Goal: Information Seeking & Learning: Learn about a topic

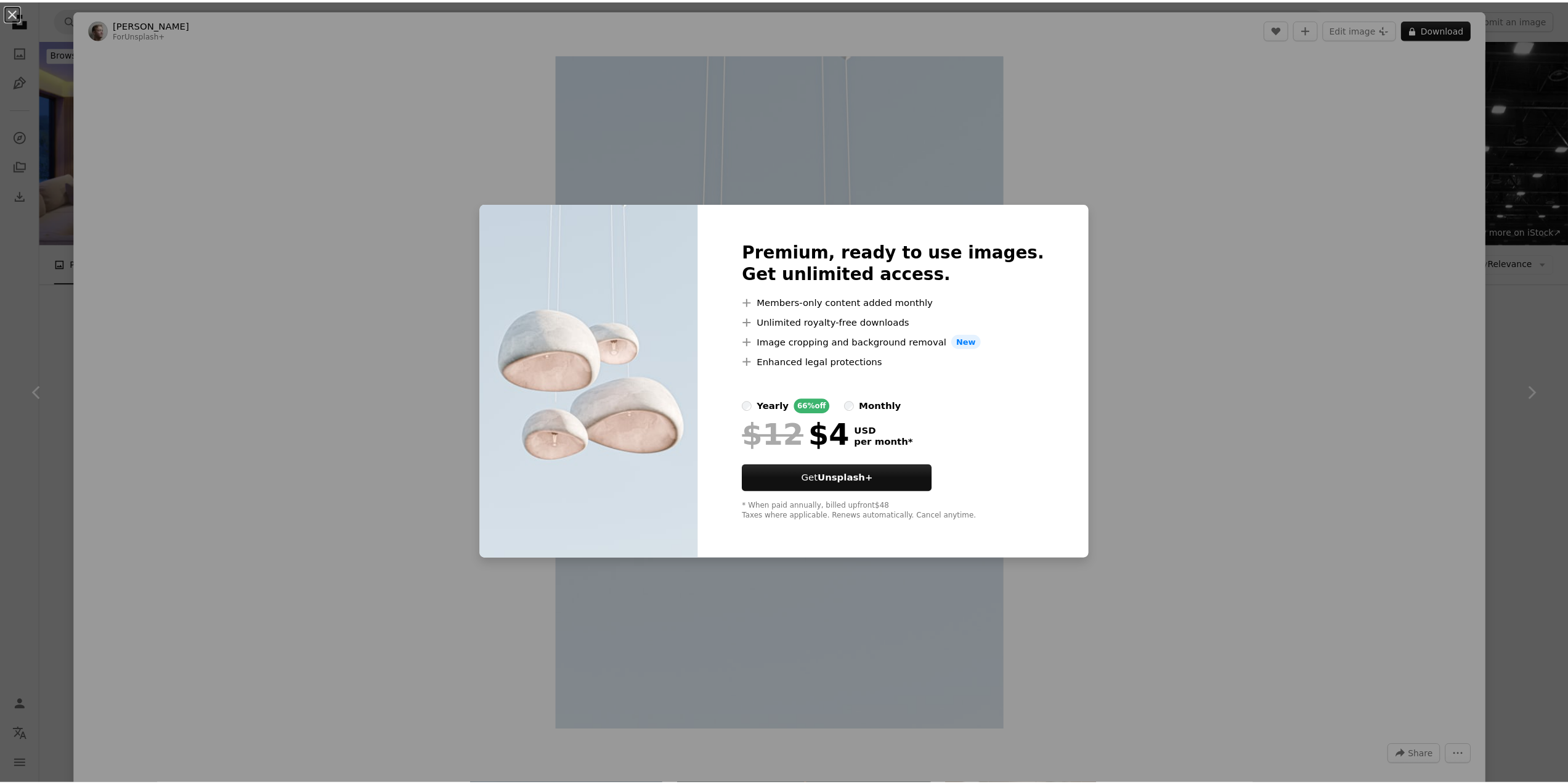
scroll to position [1233, 0]
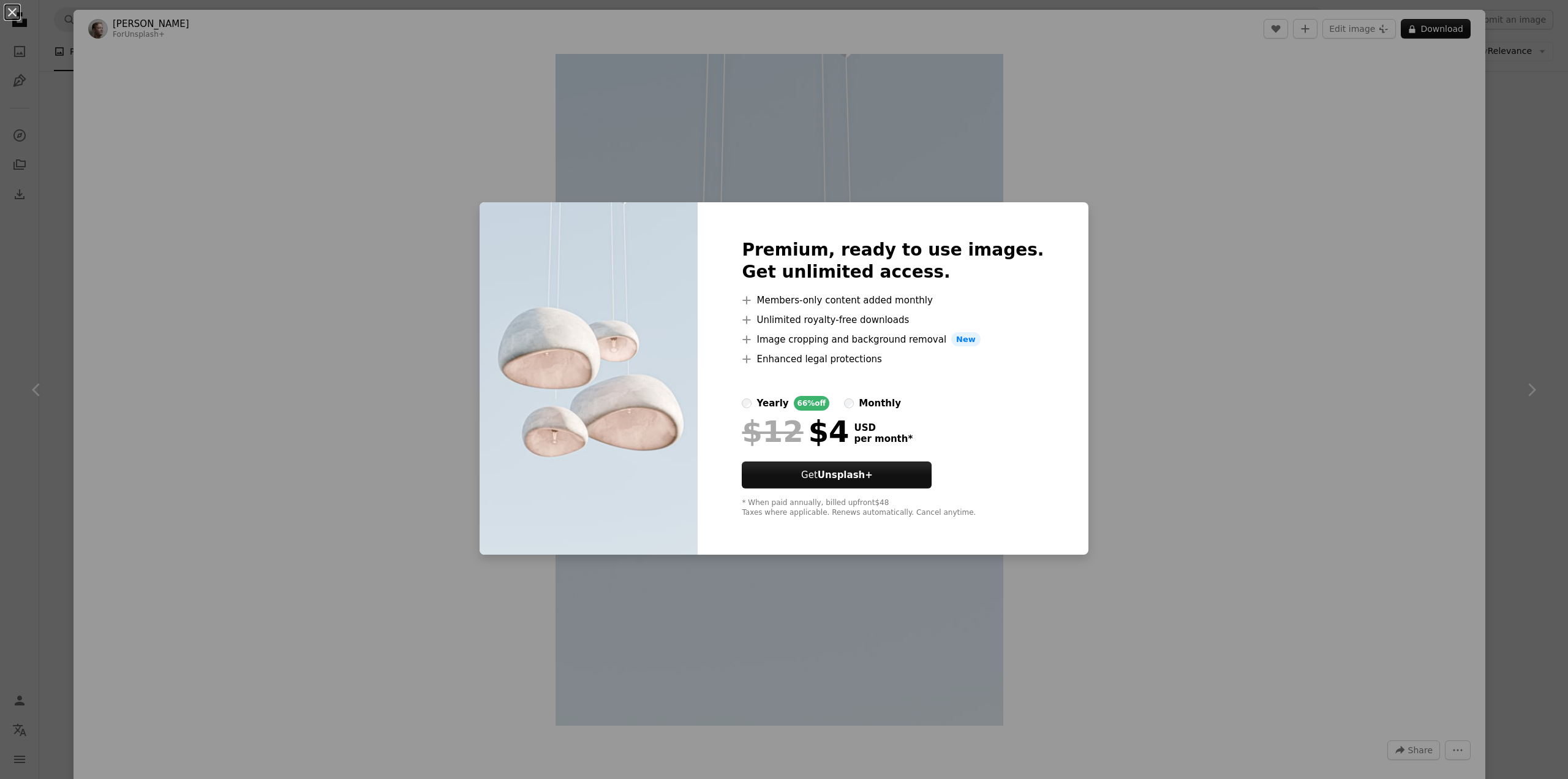
click at [1198, 237] on div "An X shape Premium, ready to use images. Get unlimited access. A plus sign Memb…" at bounding box center [784, 390] width 1568 height 779
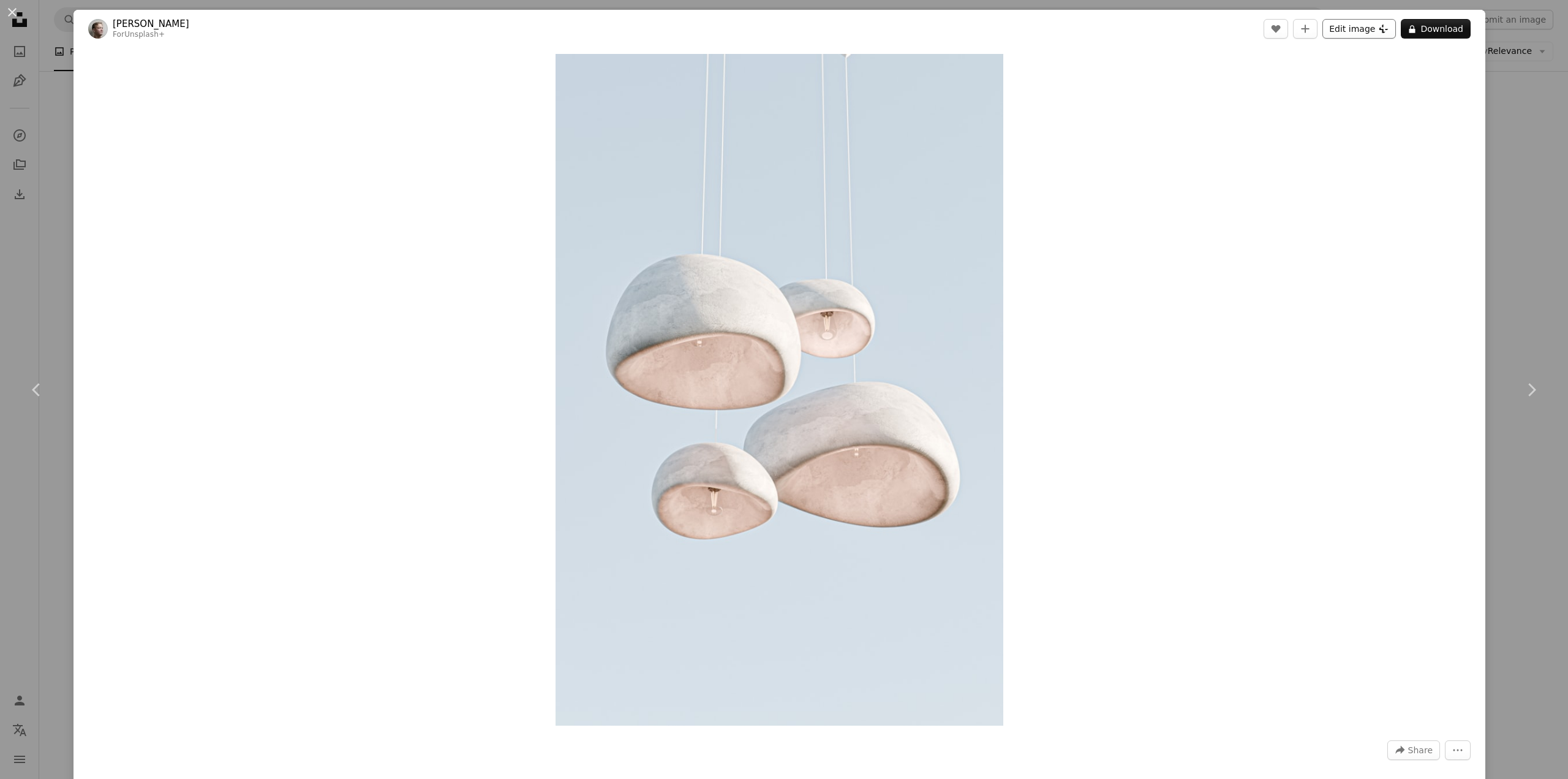
click at [1368, 28] on button "Edit image Plus sign for Unsplash+" at bounding box center [1358, 28] width 74 height 20
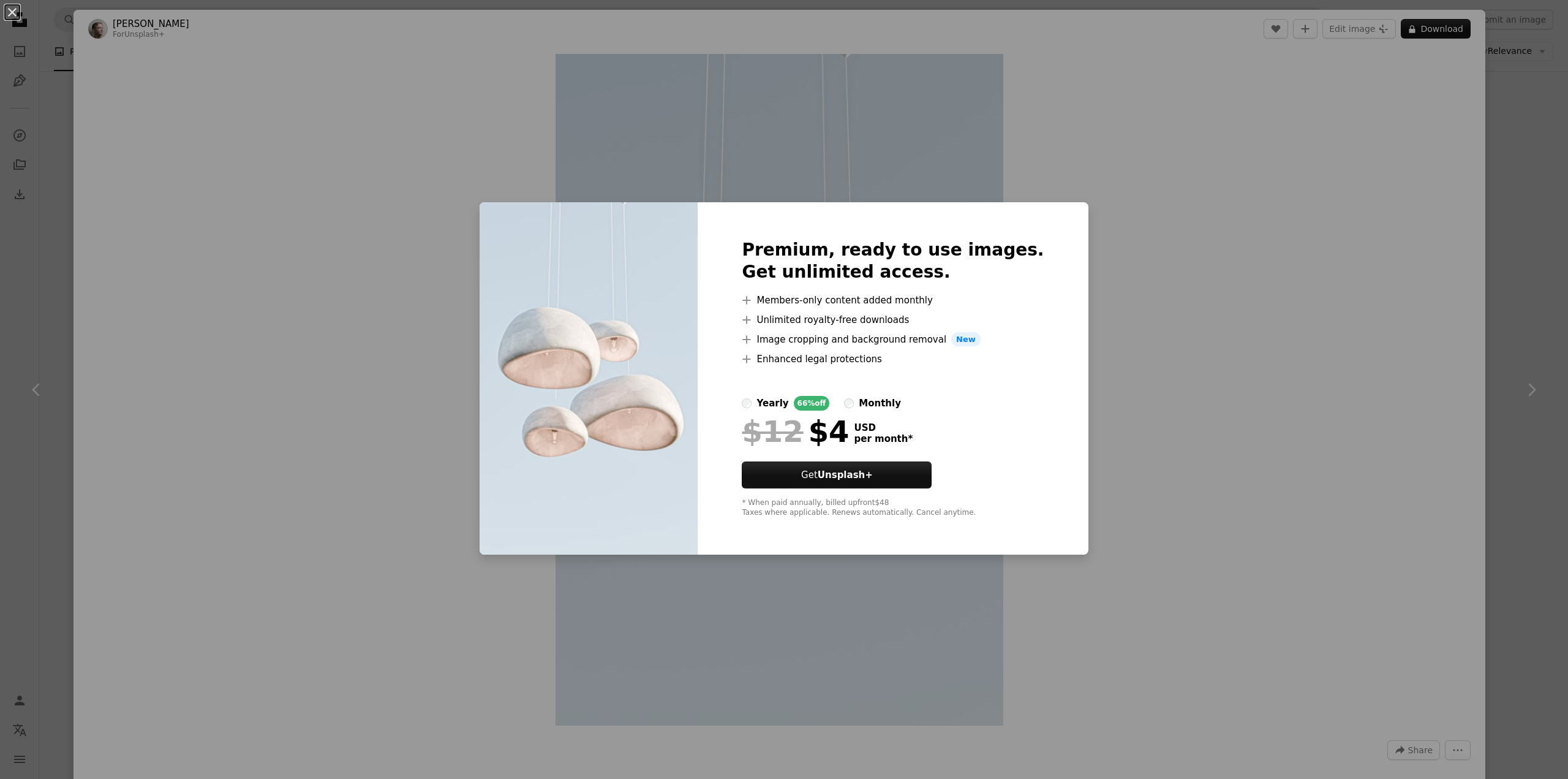
click at [1164, 371] on div "An X shape Premium, ready to use images. Get unlimited access. A plus sign Memb…" at bounding box center [784, 390] width 1568 height 779
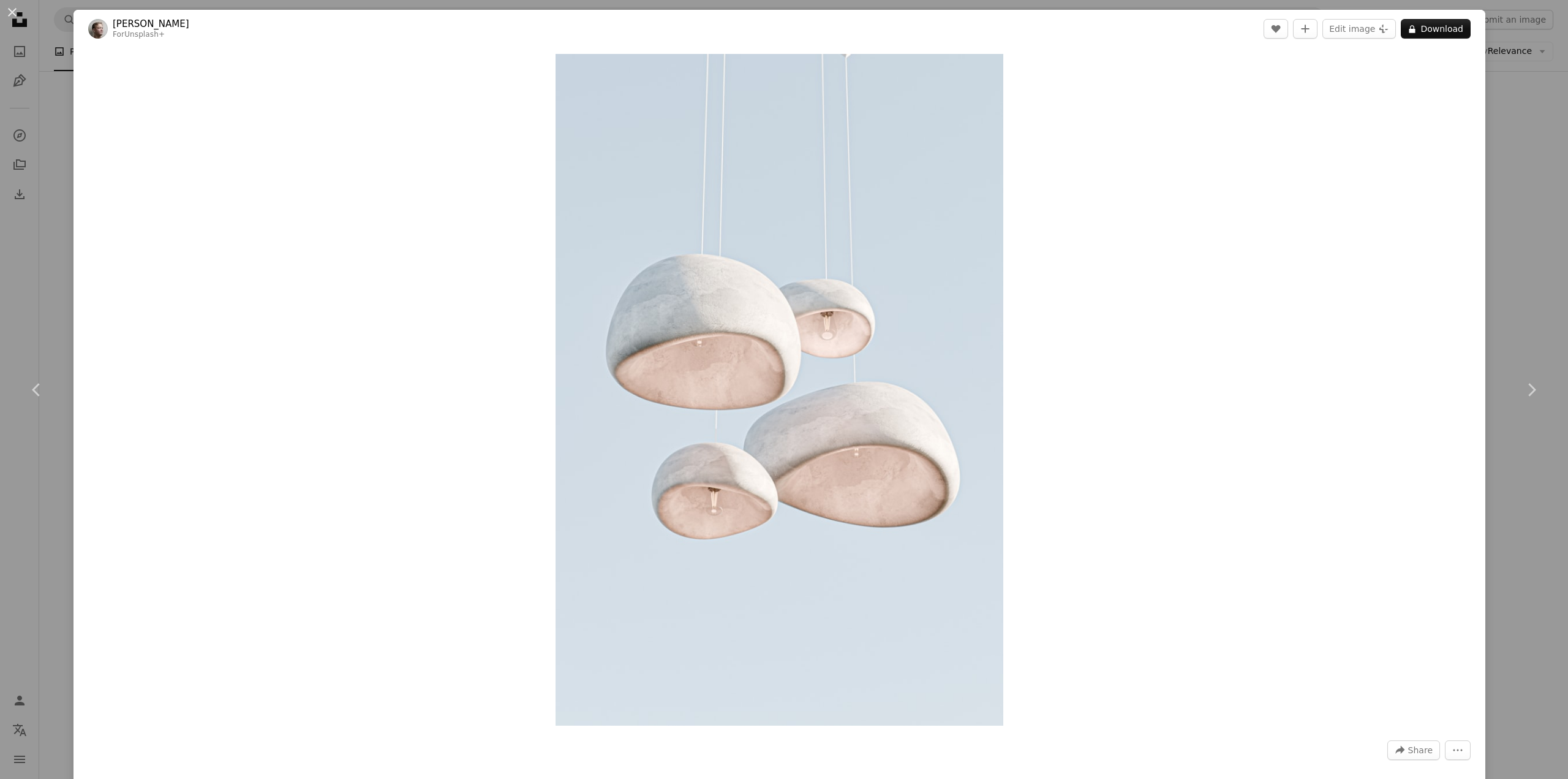
click at [36, 186] on div "An X shape Chevron left Chevron right [PERSON_NAME] For Unsplash+ A heart A plu…" at bounding box center [784, 390] width 1568 height 779
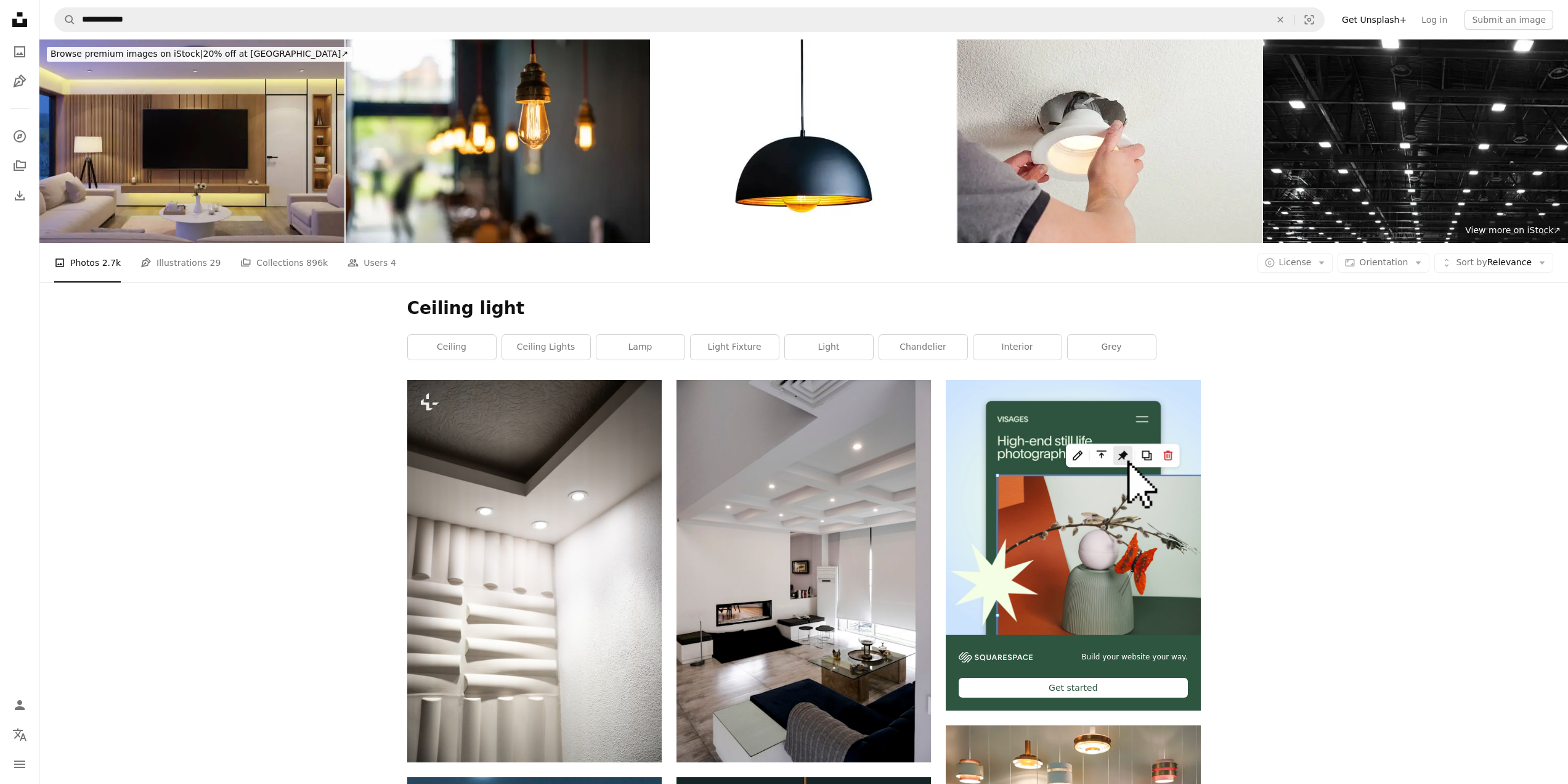
click at [21, 17] on icon "Unsplash logo Unsplash Home" at bounding box center [20, 20] width 25 height 25
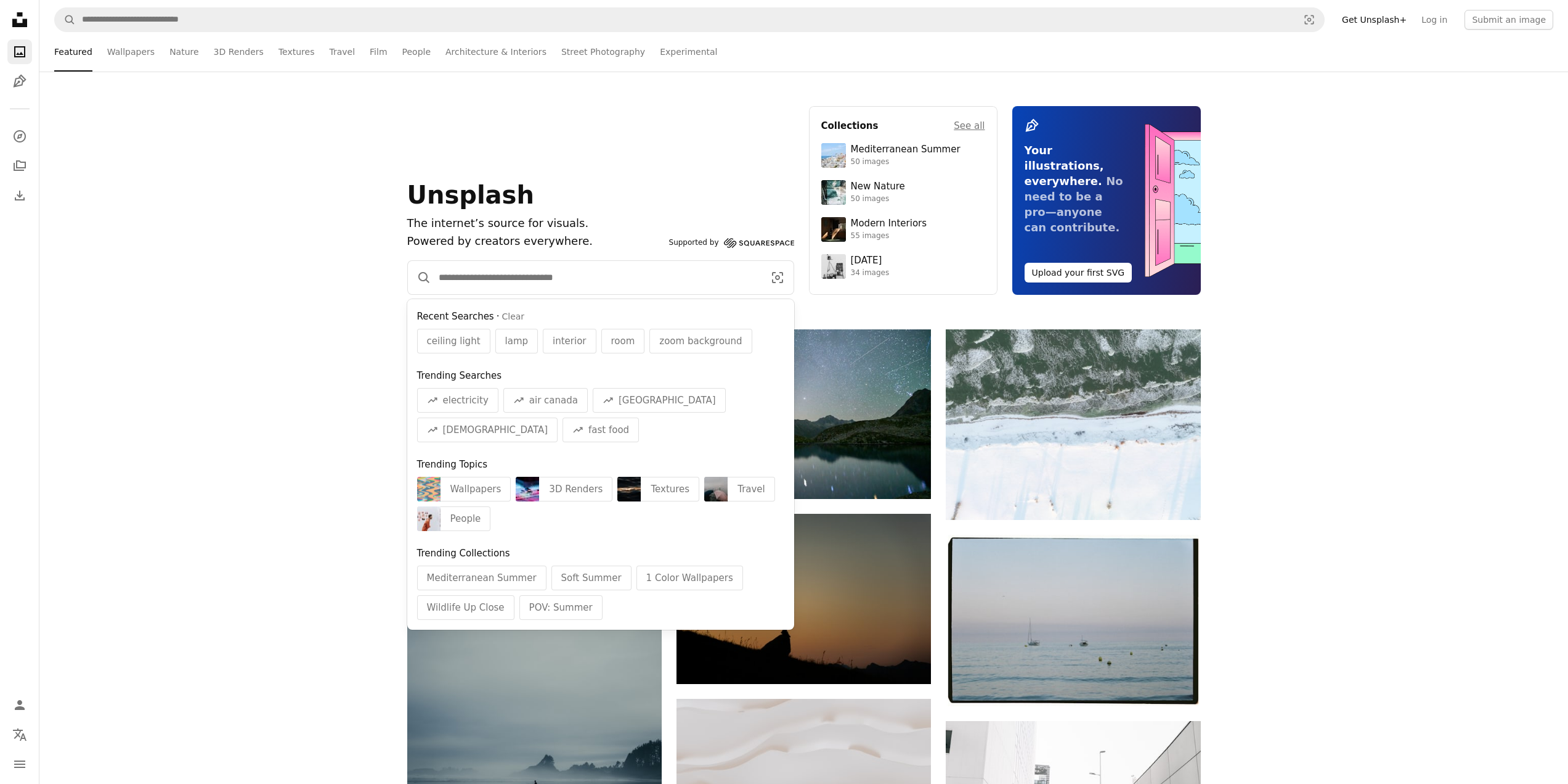
click at [599, 281] on input "Find visuals sitewide" at bounding box center [596, 277] width 330 height 33
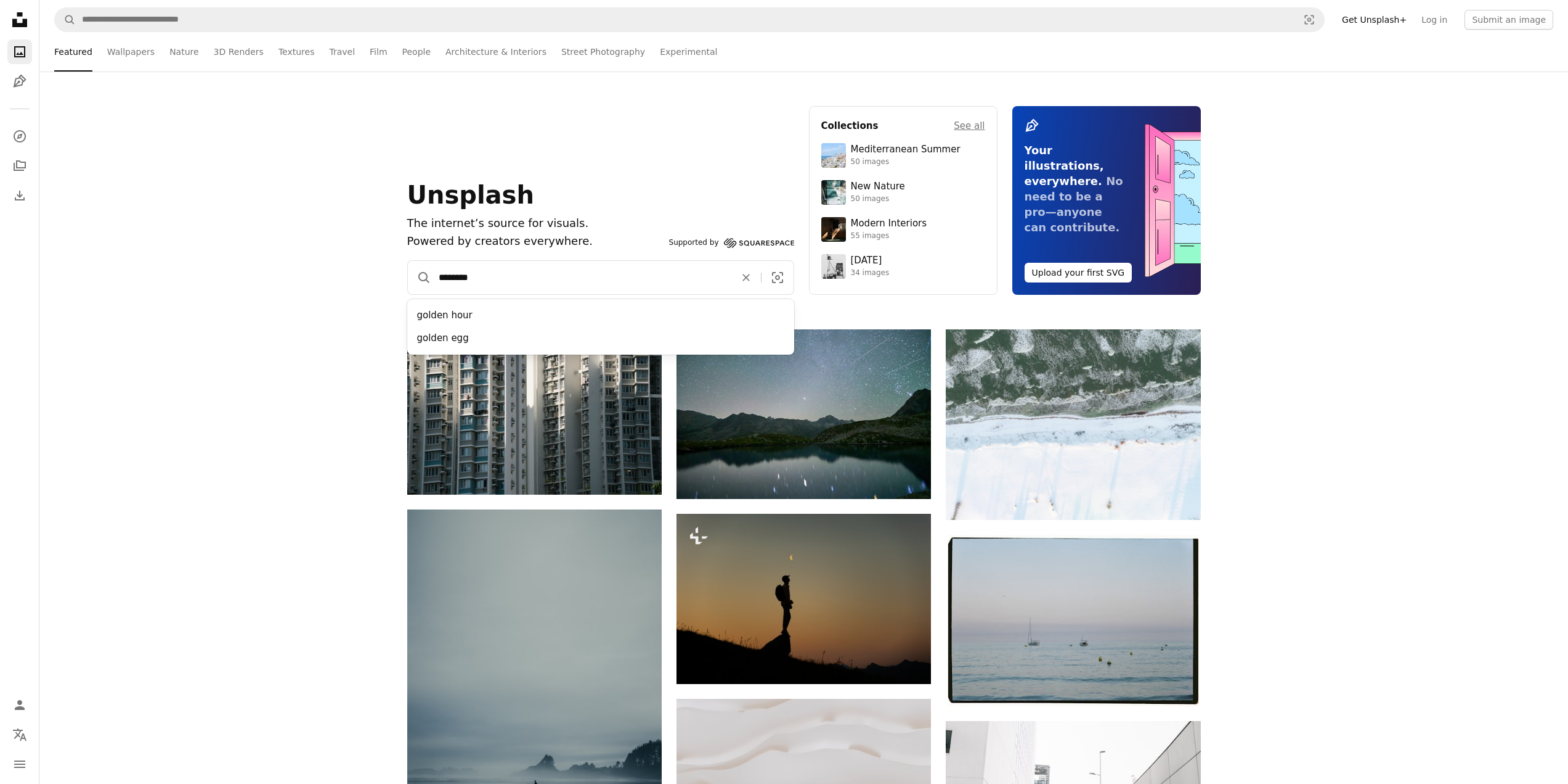
type input "*********"
click button "A magnifying glass" at bounding box center [420, 277] width 23 height 33
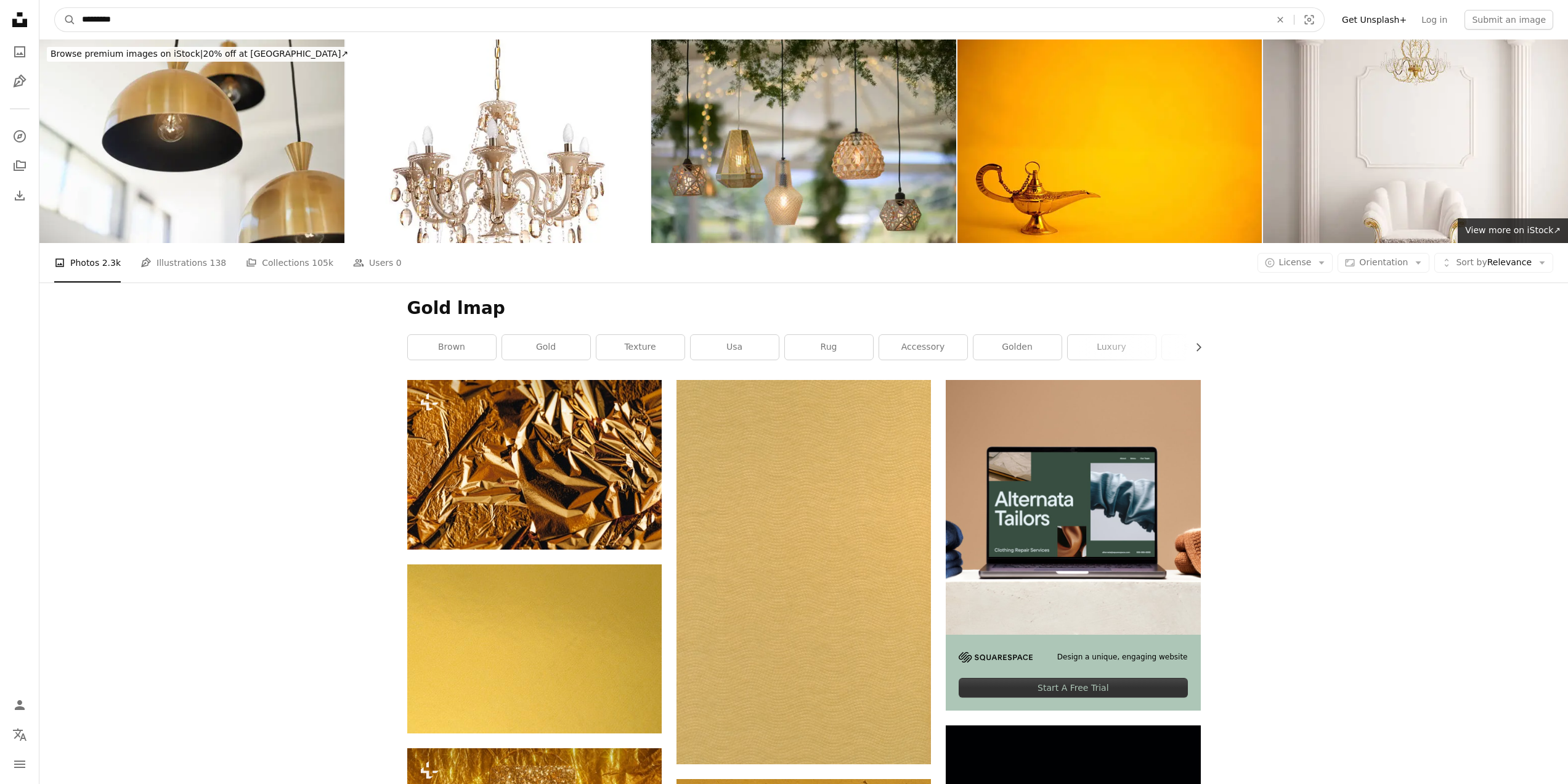
click at [123, 9] on input "*********" at bounding box center [672, 20] width 1191 height 23
type input "*********"
click button "A magnifying glass" at bounding box center [64, 20] width 21 height 23
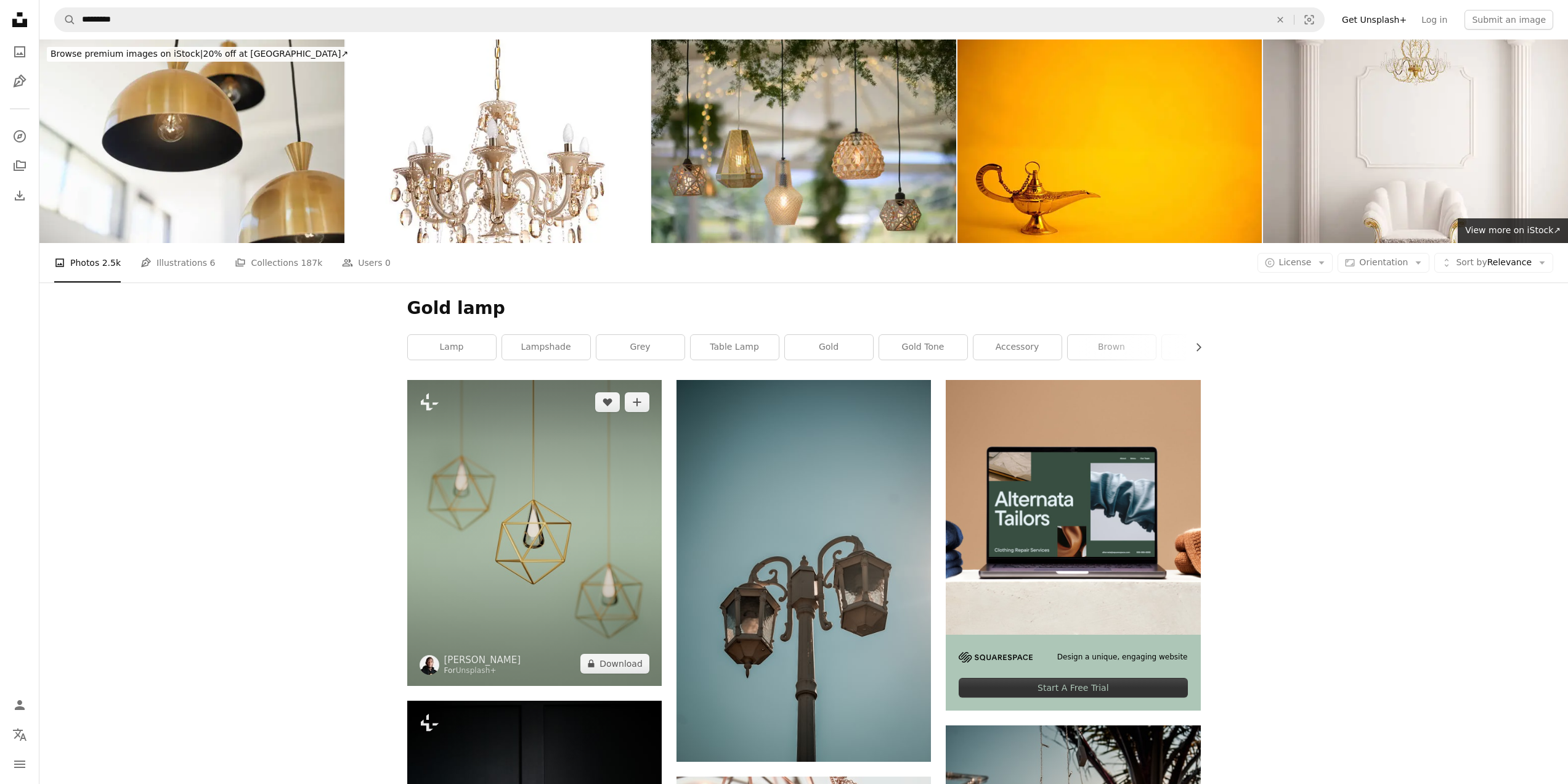
click at [582, 570] on img at bounding box center [534, 533] width 255 height 306
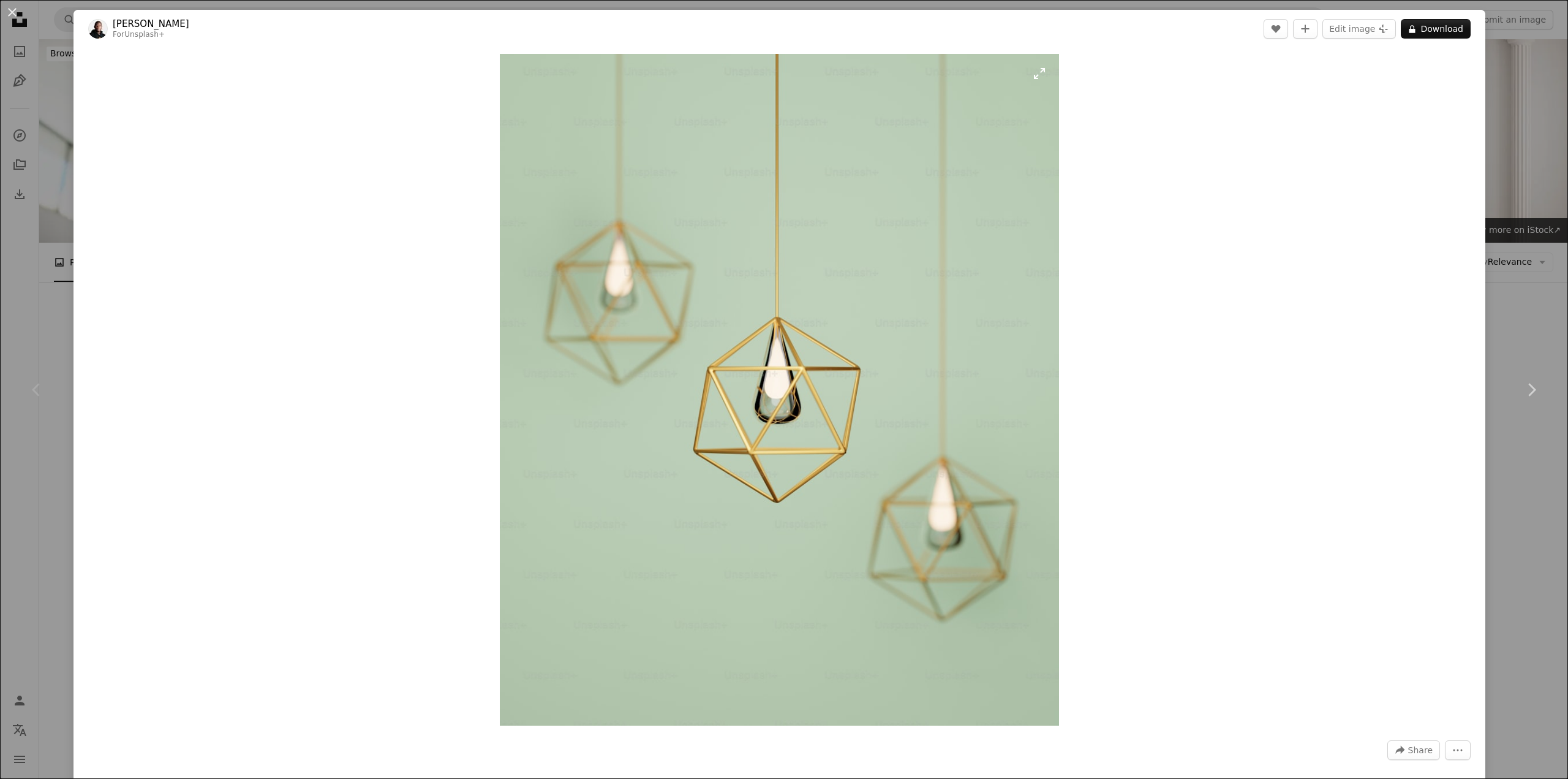
click at [770, 357] on img "Zoom in on this image" at bounding box center [779, 390] width 559 height 671
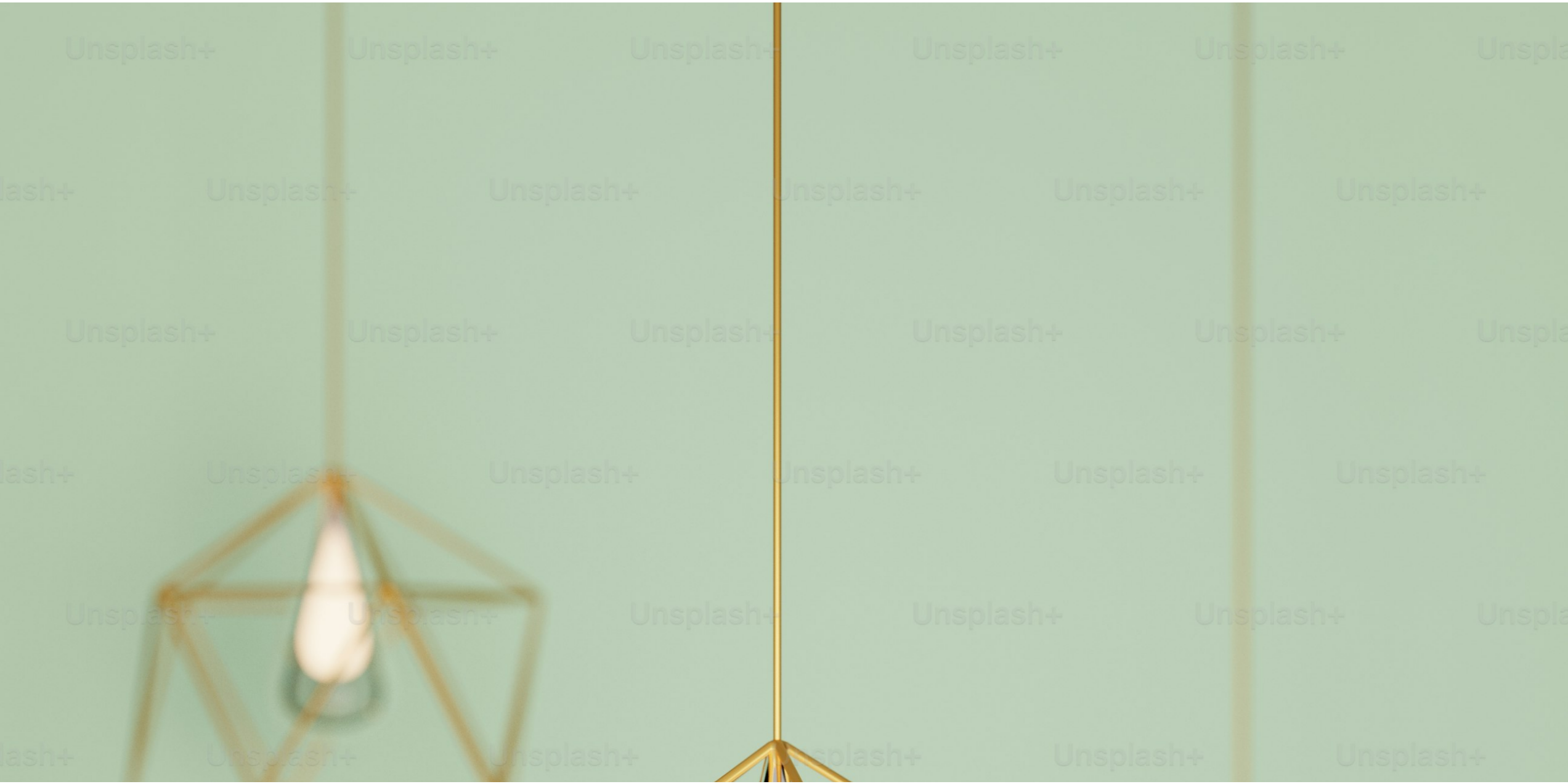
scroll to position [545, 0]
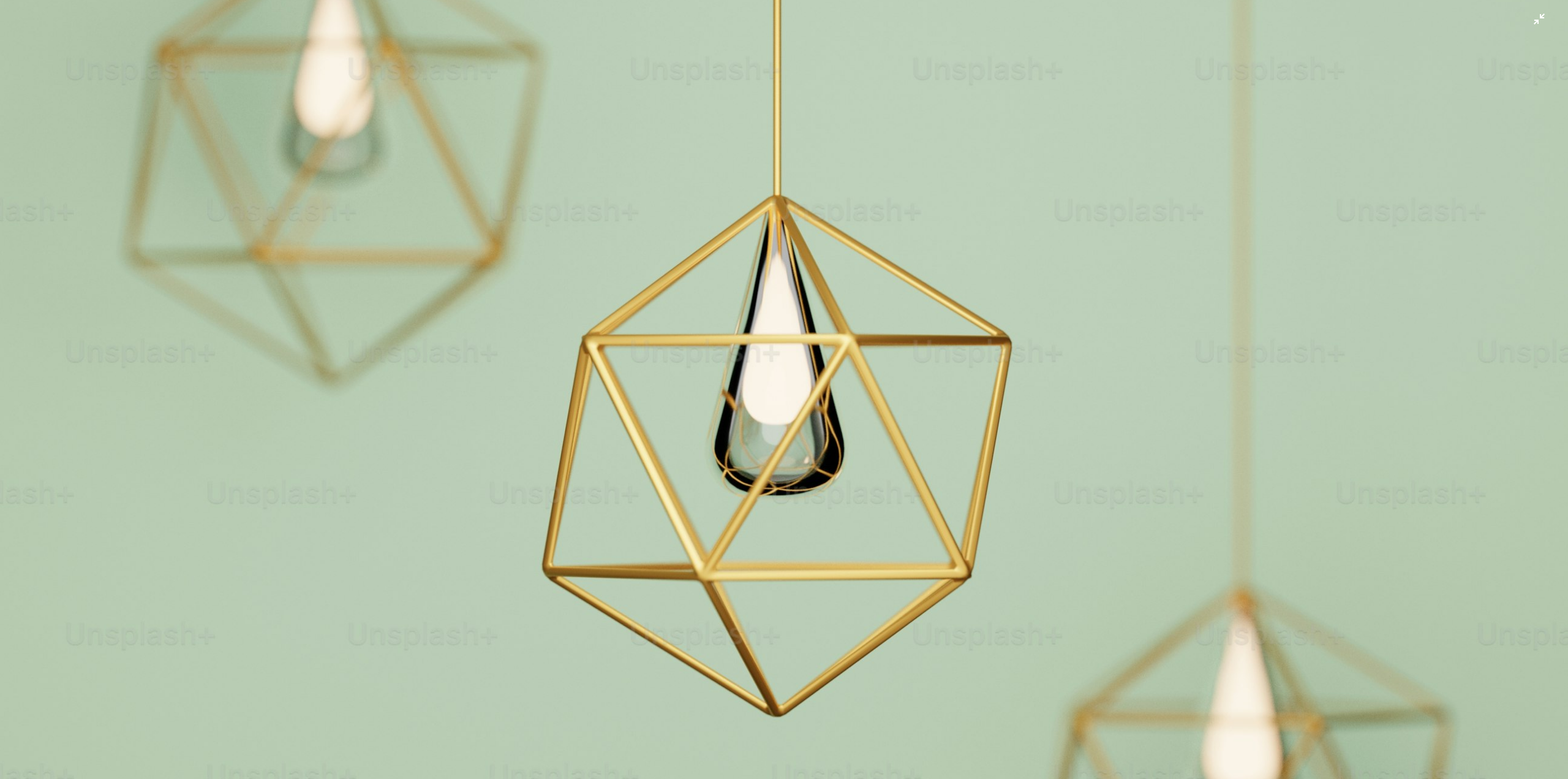
click at [770, 357] on img "Zoom out on this image" at bounding box center [783, 399] width 1569 height 1883
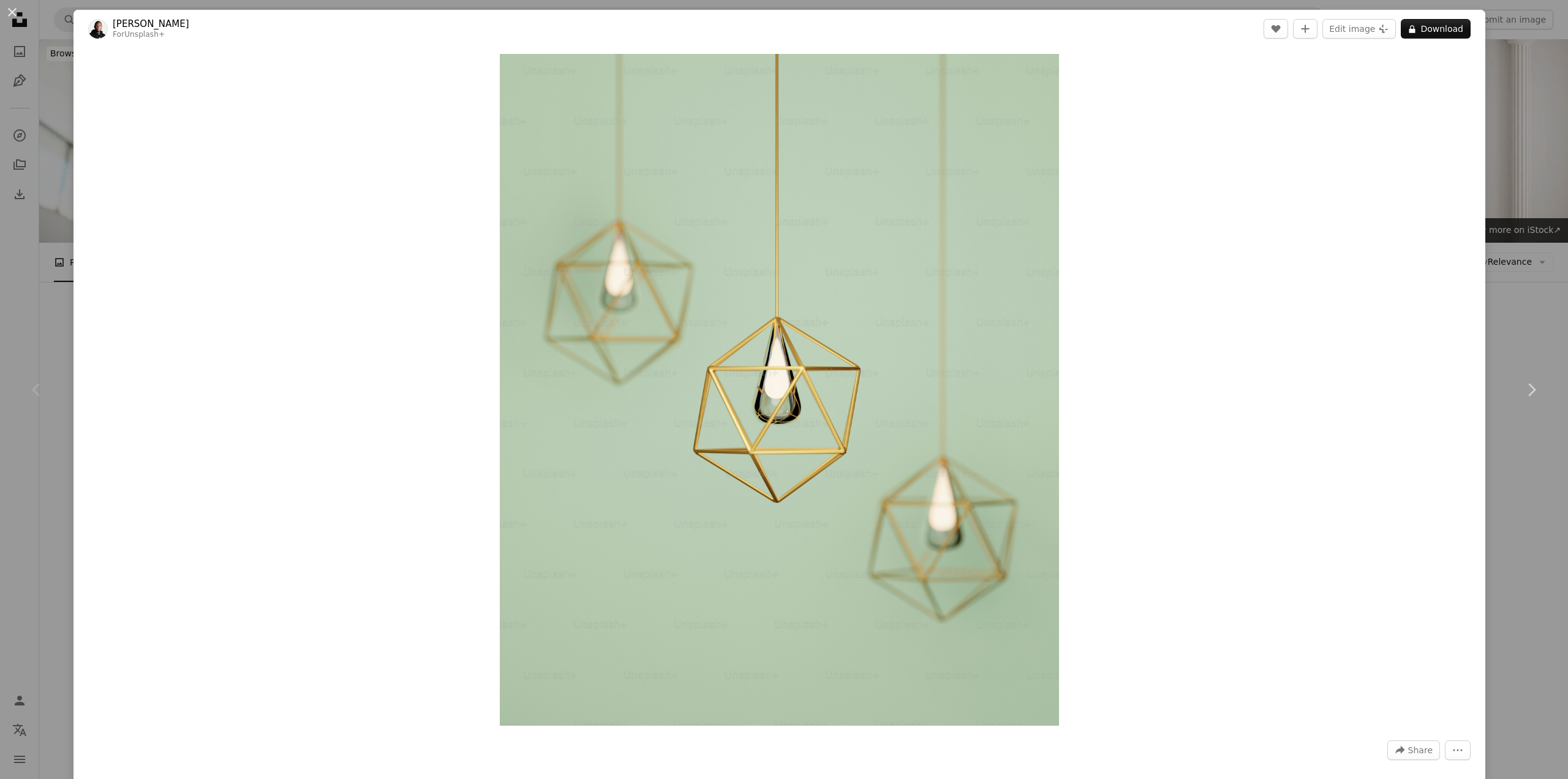
click at [1492, 115] on div "An X shape Chevron left Chevron right [PERSON_NAME] For Unsplash+ A heart A plu…" at bounding box center [784, 390] width 1568 height 779
